Goal: Browse casually: Explore the website without a specific task or goal

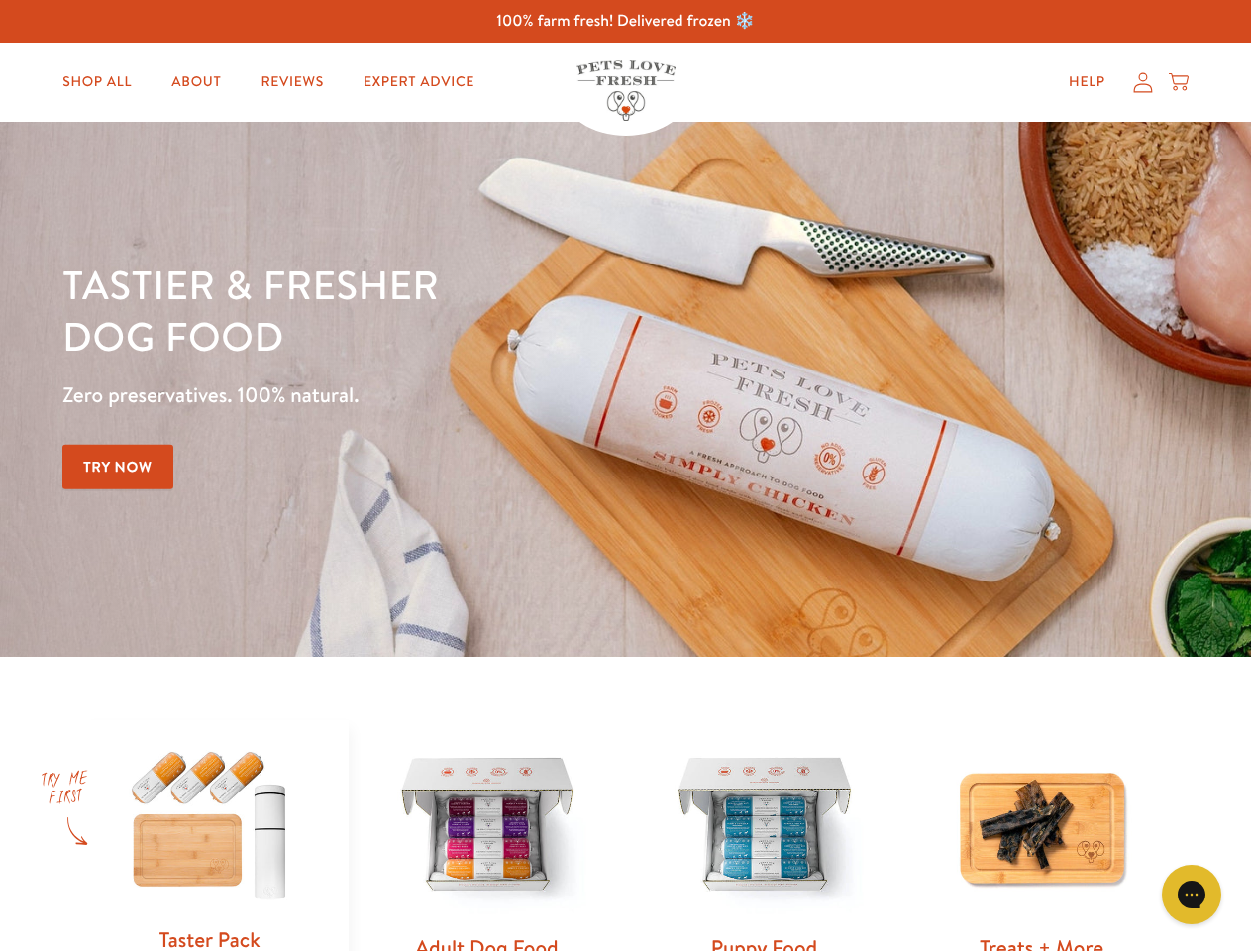
click at [625, 475] on div "Tastier & fresher dog food Zero preservatives. 100% natural. Try Now" at bounding box center [437, 390] width 751 height 262
click at [1192, 895] on icon "Gorgias live chat" at bounding box center [1191, 894] width 19 height 19
